Goal: Check status: Check status

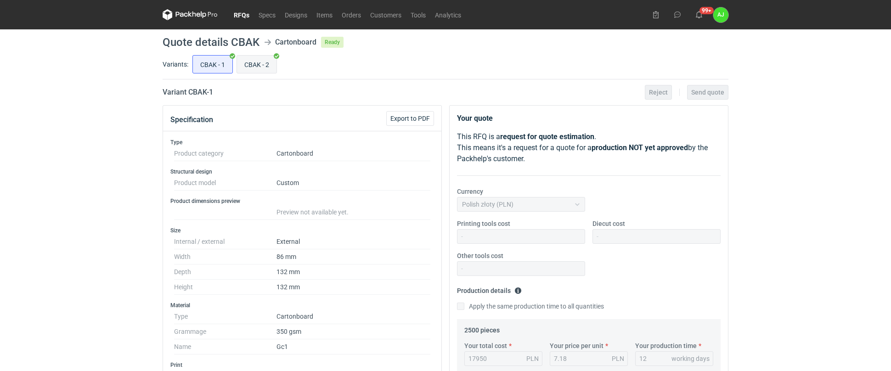
click at [255, 68] on input "CBAK - 2" at bounding box center [256, 64] width 39 height 17
radio input "true"
click at [355, 15] on link "Orders" at bounding box center [351, 14] width 28 height 11
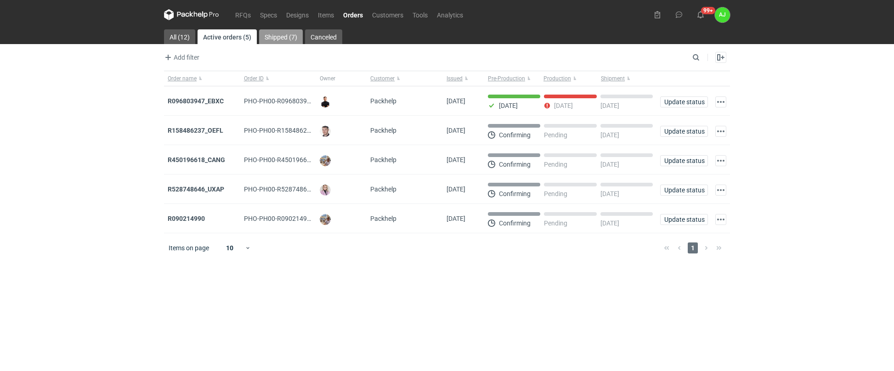
click at [280, 38] on link "Shipped (7)" at bounding box center [281, 36] width 44 height 15
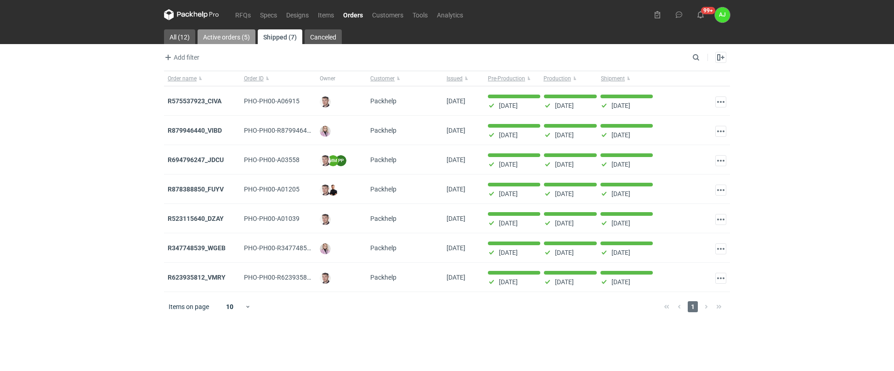
click at [221, 35] on link "Active orders (5)" at bounding box center [226, 36] width 58 height 15
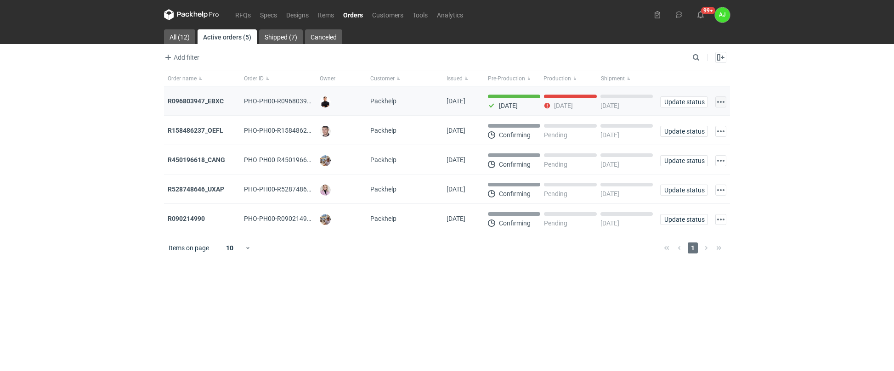
click at [719, 102] on button "button" at bounding box center [720, 101] width 11 height 11
click at [696, 101] on span "Update status" at bounding box center [683, 102] width 39 height 6
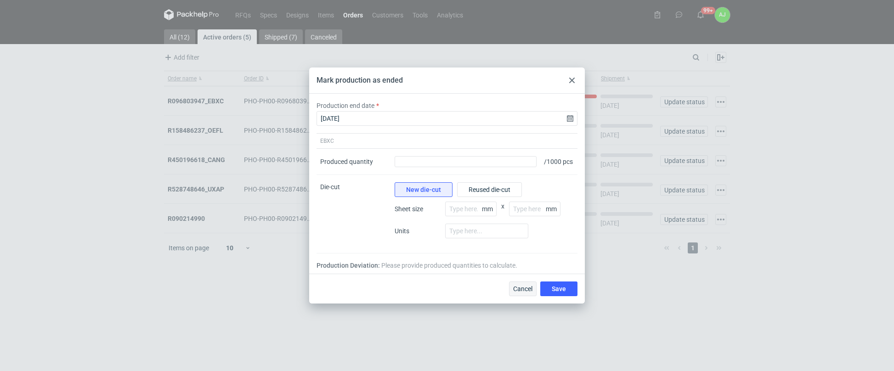
click at [513, 292] on span "Cancel" at bounding box center [522, 289] width 19 height 6
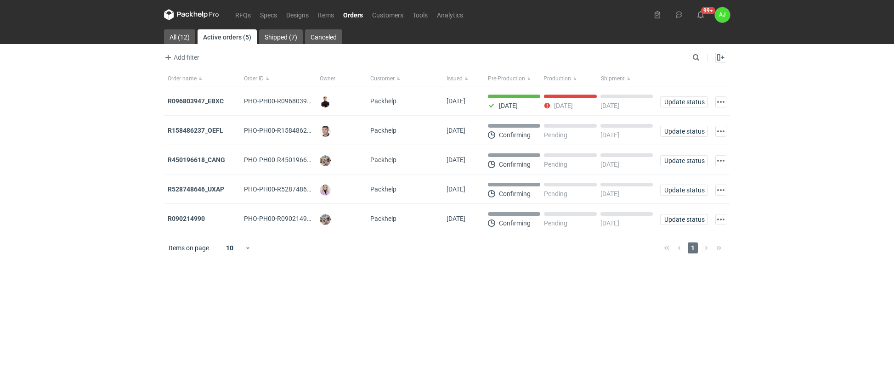
click at [514, 292] on main "All (12) Active orders (5) Shipped (7) Canceled Add filter Owner first name Own…" at bounding box center [446, 200] width 573 height 342
click at [719, 133] on button "button" at bounding box center [720, 131] width 11 height 11
click at [762, 152] on div "RFQs Specs Designs Items Orders Customers Tools Analytics 99+ [PERSON_NAME] [PE…" at bounding box center [447, 185] width 894 height 371
click at [681, 130] on span "Update status" at bounding box center [683, 131] width 39 height 6
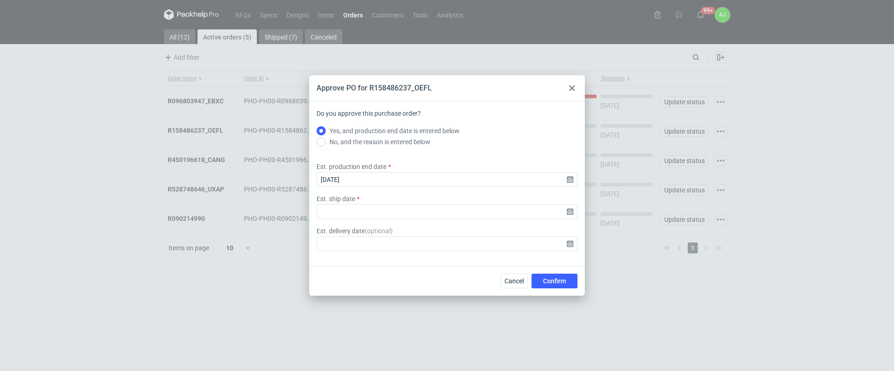
click at [575, 88] on div at bounding box center [571, 88] width 11 height 11
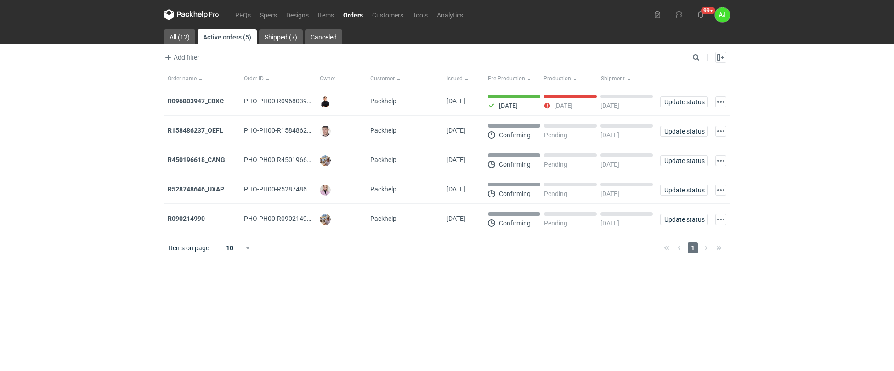
click at [201, 12] on icon at bounding box center [191, 14] width 55 height 11
click at [709, 11] on div "99+ [PERSON_NAME] [PERSON_NAME] Jesiołkiewicz [PERSON_NAME][EMAIL_ADDRESS][DOMA…" at bounding box center [690, 14] width 80 height 15
click at [718, 16] on figcaption "AJ" at bounding box center [722, 14] width 15 height 15
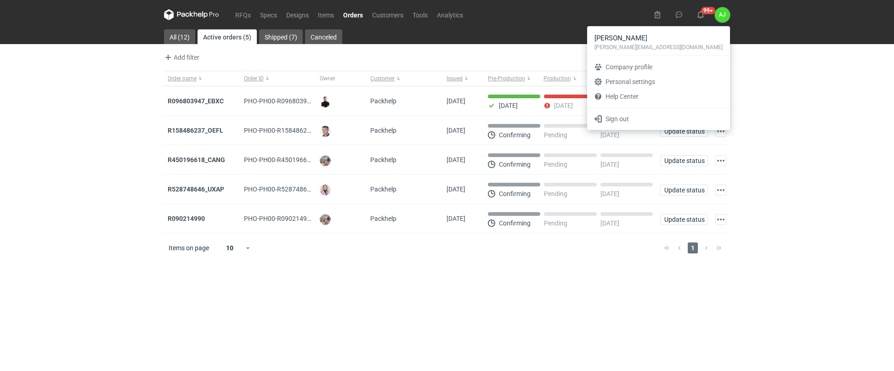
click at [778, 115] on div "RFQs Specs Designs Items Orders Customers Tools Analytics 99+ [PERSON_NAME] [PE…" at bounding box center [447, 185] width 894 height 371
